Goal: Information Seeking & Learning: Learn about a topic

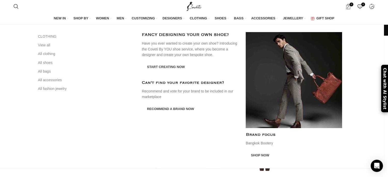
click at [123, 18] on span "MEN" at bounding box center [120, 18] width 7 height 5
click at [52, 44] on link "View all" at bounding box center [86, 45] width 96 height 9
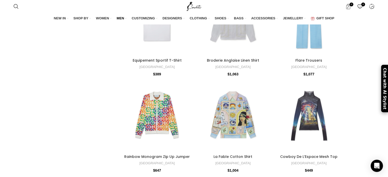
scroll to position [1801, 0]
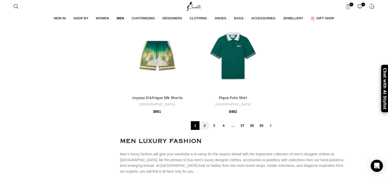
click at [205, 122] on link "2" at bounding box center [204, 126] width 9 height 9
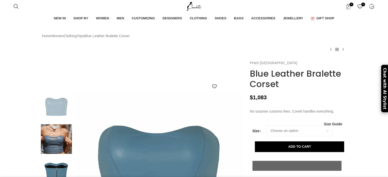
click at [263, 66] on link "Pritch [GEOGRAPHIC_DATA]" at bounding box center [273, 63] width 47 height 6
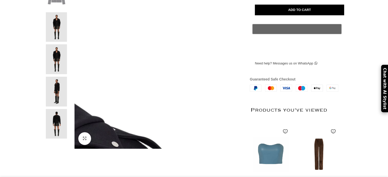
scroll to position [123, 0]
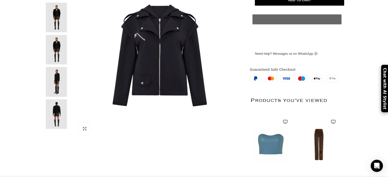
click at [56, 87] on img at bounding box center [56, 82] width 31 height 30
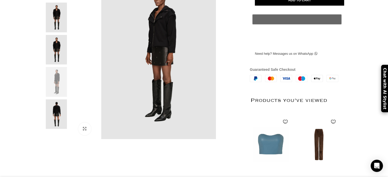
click at [54, 59] on img at bounding box center [56, 50] width 31 height 30
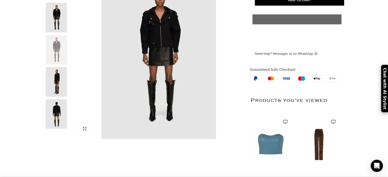
click at [59, 27] on img at bounding box center [56, 18] width 31 height 30
